Goal: Task Accomplishment & Management: Check status

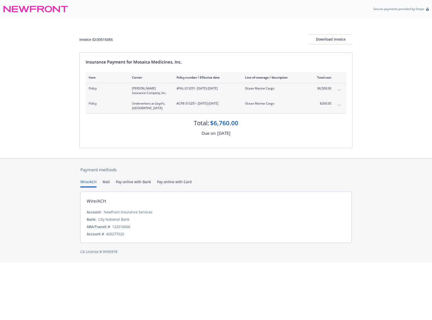
click at [369, 101] on div "Invoice ID: 005150E6 Download Invoice Insurance Payment for Mosaica Medicines, …" at bounding box center [216, 88] width 432 height 140
